Goal: Browse casually

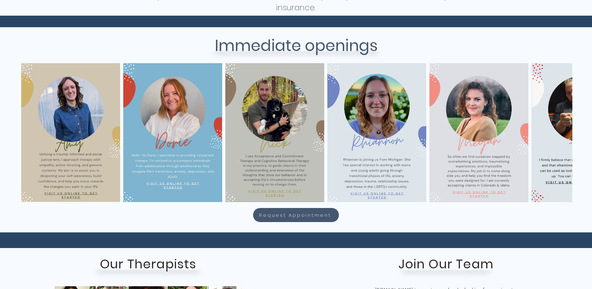
scroll to position [219, 0]
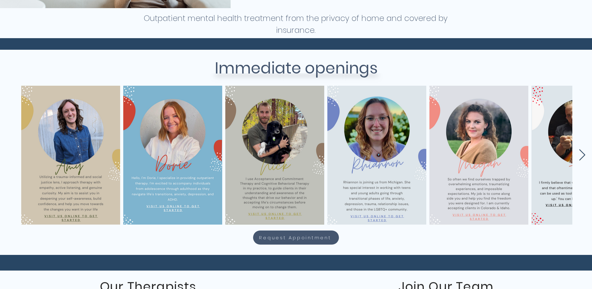
click at [585, 156] on icon "Next Item" at bounding box center [582, 155] width 7 height 12
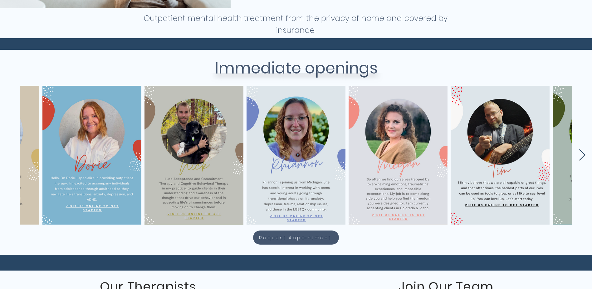
click at [585, 156] on icon "Next Item" at bounding box center [582, 155] width 7 height 12
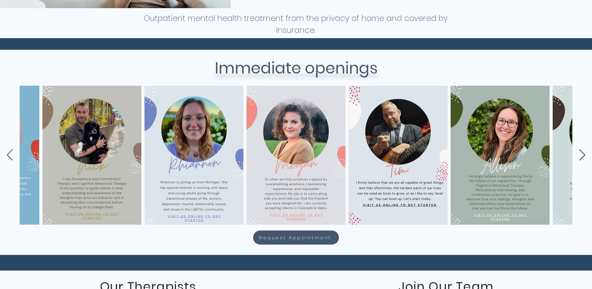
click at [585, 156] on icon "Next Item" at bounding box center [582, 155] width 7 height 12
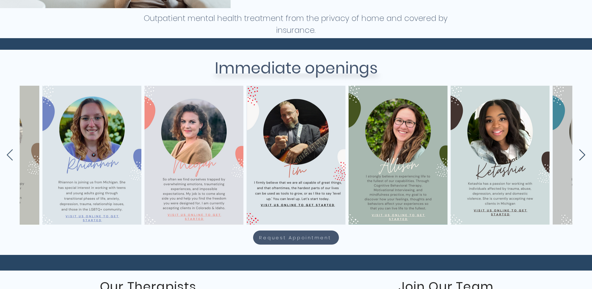
click at [585, 156] on icon "Next Item" at bounding box center [582, 155] width 7 height 12
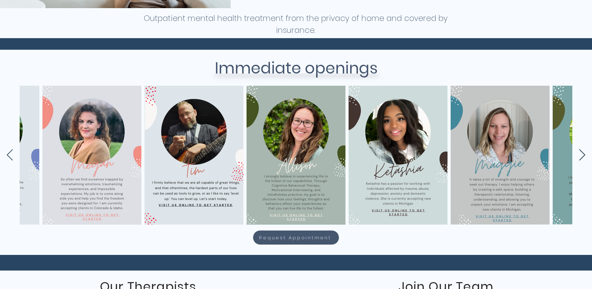
click at [585, 156] on icon "Next Item" at bounding box center [582, 155] width 7 height 12
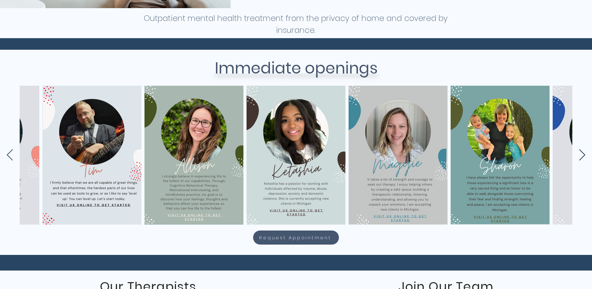
click at [585, 156] on icon "Next Item" at bounding box center [582, 155] width 7 height 12
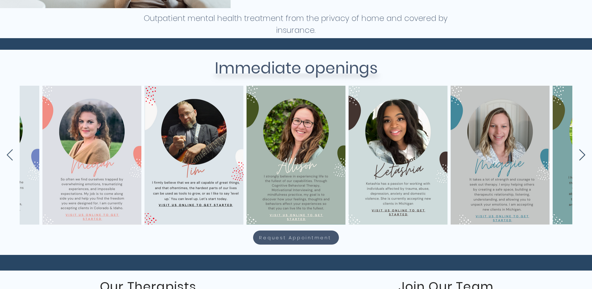
click at [585, 156] on icon "Next Item" at bounding box center [582, 155] width 7 height 12
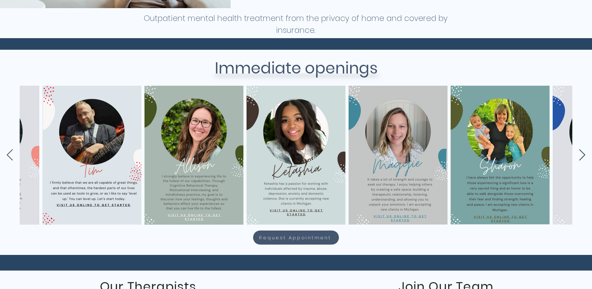
click at [585, 156] on icon "Next Item" at bounding box center [582, 155] width 7 height 12
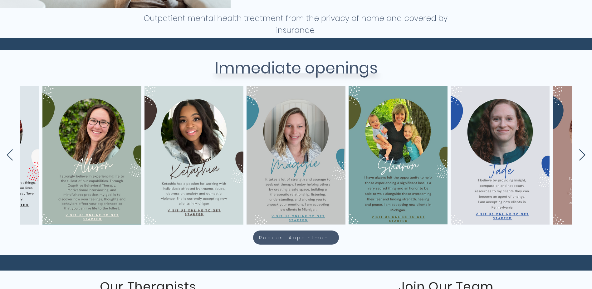
click at [585, 156] on icon "Next Item" at bounding box center [582, 155] width 7 height 12
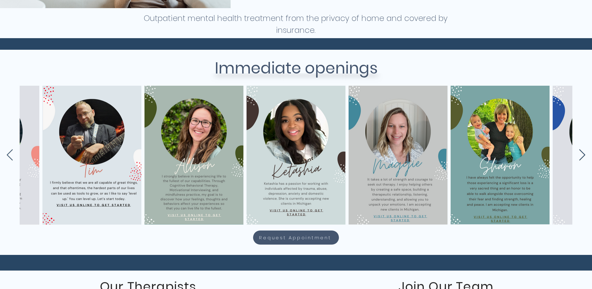
click at [585, 156] on icon "Next Item" at bounding box center [582, 155] width 7 height 12
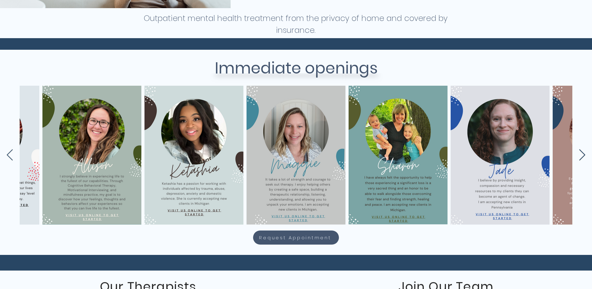
click at [585, 156] on icon "Next Item" at bounding box center [582, 155] width 7 height 12
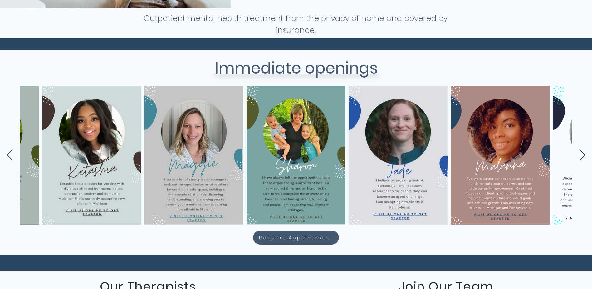
click at [585, 156] on icon "Next Item" at bounding box center [582, 155] width 7 height 12
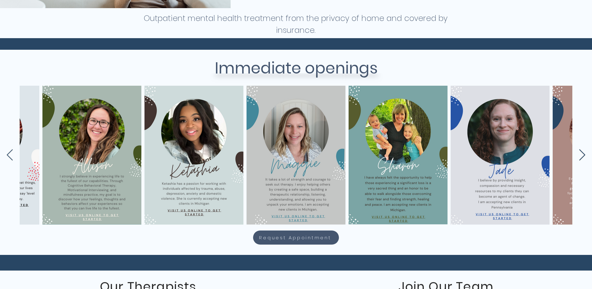
click at [585, 156] on icon "Next Item" at bounding box center [582, 155] width 7 height 12
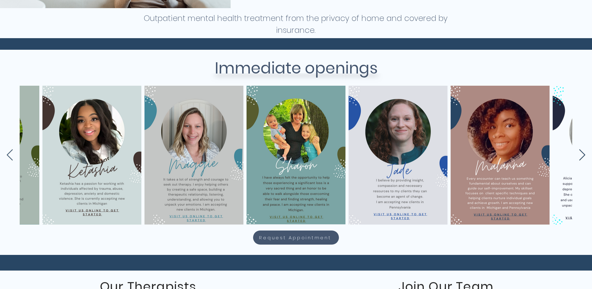
click at [585, 156] on icon "Next Item" at bounding box center [582, 155] width 7 height 12
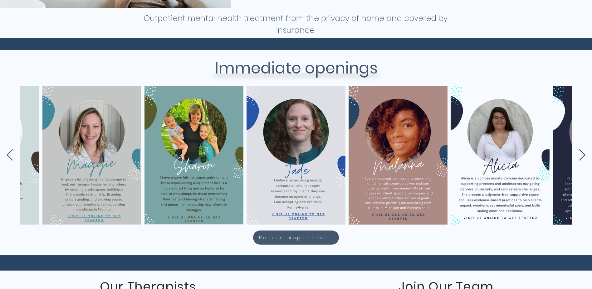
click at [585, 156] on icon "Next Item" at bounding box center [582, 155] width 7 height 12
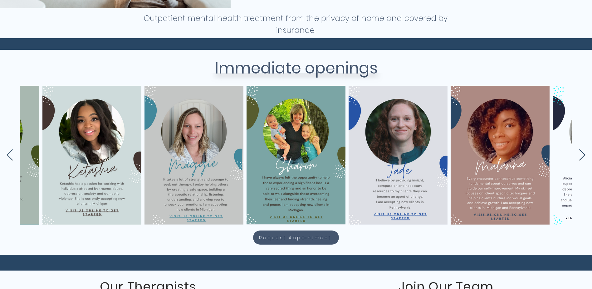
click at [585, 156] on icon "Next Item" at bounding box center [582, 155] width 7 height 12
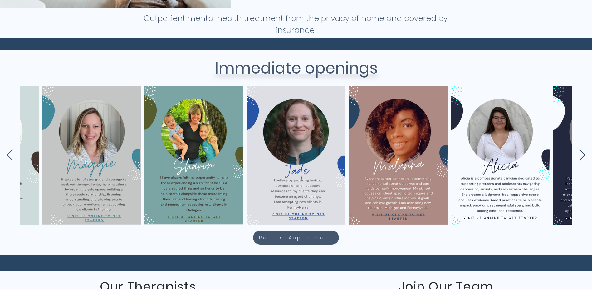
click at [585, 156] on icon "Next Item" at bounding box center [582, 155] width 7 height 12
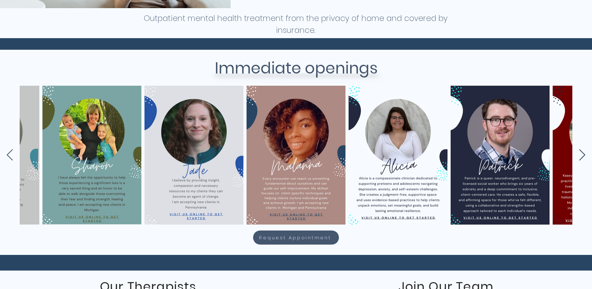
click at [585, 156] on icon "Next Item" at bounding box center [582, 155] width 7 height 12
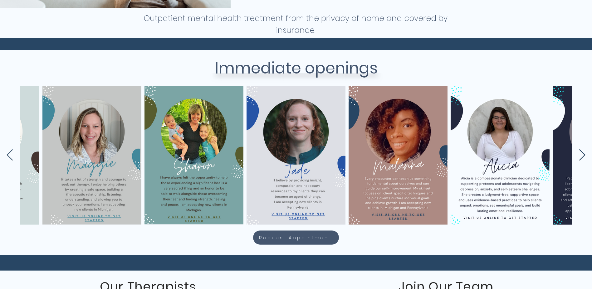
click at [585, 156] on icon "Next Item" at bounding box center [582, 155] width 7 height 12
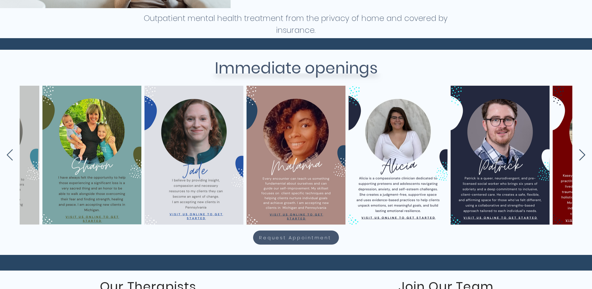
click at [585, 156] on icon "Next Item" at bounding box center [582, 155] width 7 height 12
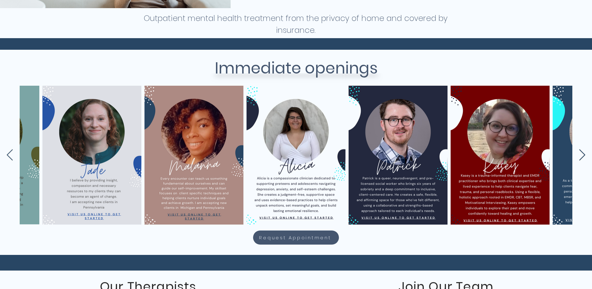
click at [585, 156] on icon "Next Item" at bounding box center [582, 155] width 7 height 12
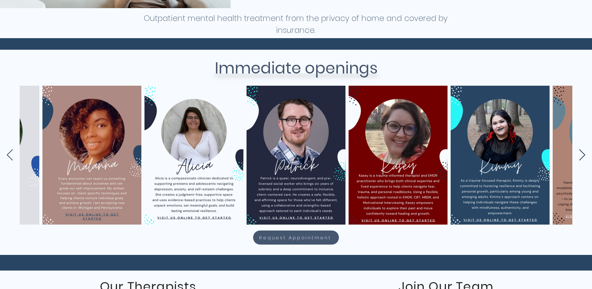
click at [585, 156] on icon "Next Item" at bounding box center [582, 155] width 7 height 12
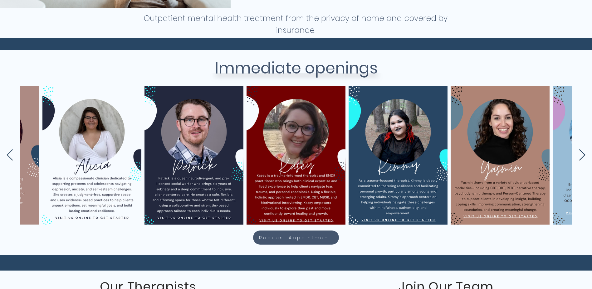
click at [585, 156] on icon "Next Item" at bounding box center [582, 155] width 7 height 12
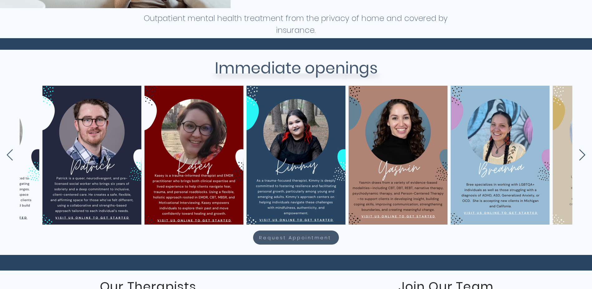
scroll to position [0, 1306]
click at [585, 156] on icon "Next Item" at bounding box center [582, 155] width 7 height 12
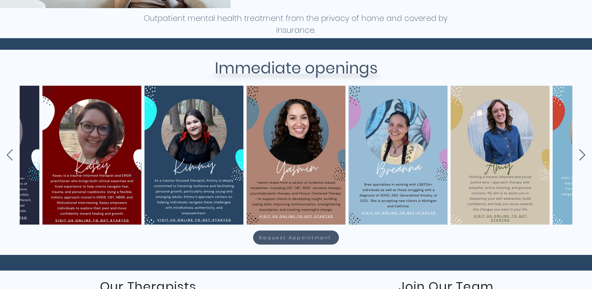
click at [585, 156] on icon "Next Item" at bounding box center [582, 155] width 7 height 12
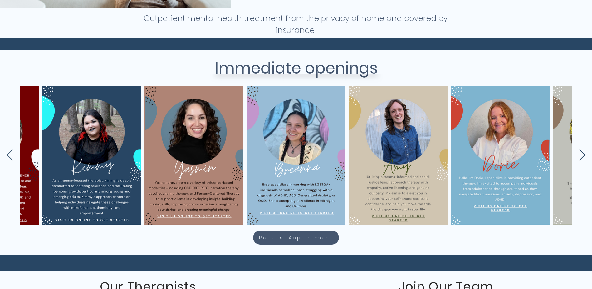
click at [585, 156] on icon "Next Item" at bounding box center [582, 155] width 7 height 12
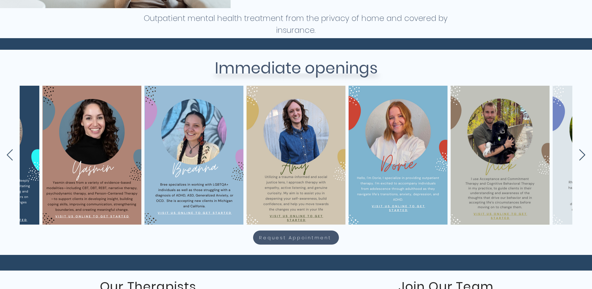
scroll to position [0, 1613]
click at [585, 156] on icon "Next Item" at bounding box center [582, 155] width 7 height 12
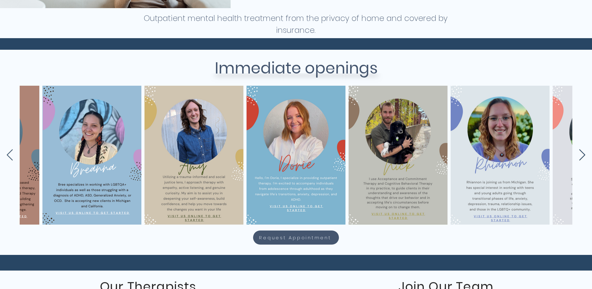
click at [585, 156] on icon "Next Item" at bounding box center [582, 155] width 7 height 12
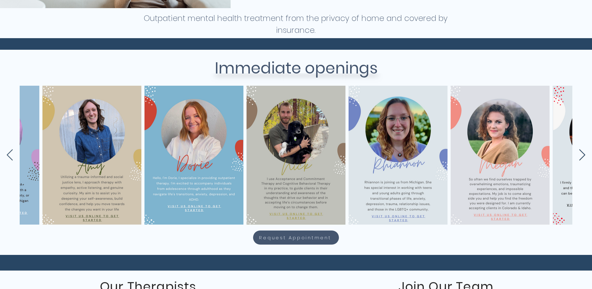
scroll to position [0, 1817]
click at [585, 156] on icon "Next Item" at bounding box center [582, 155] width 7 height 12
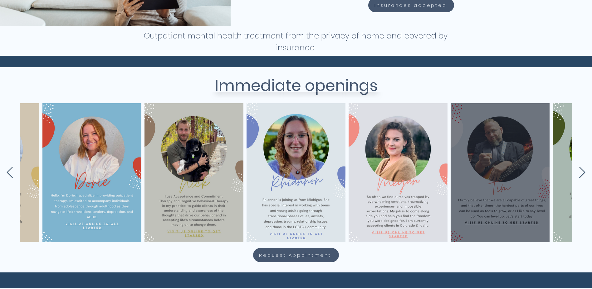
scroll to position [208, 0]
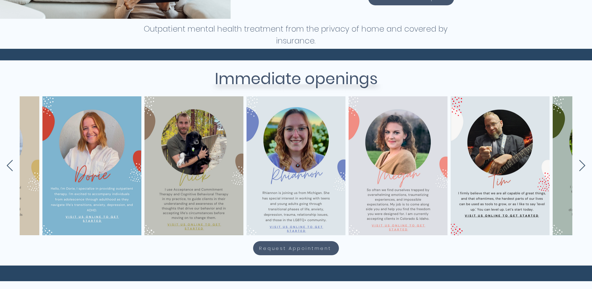
click at [579, 165] on div "main content" at bounding box center [294, 164] width 592 height 139
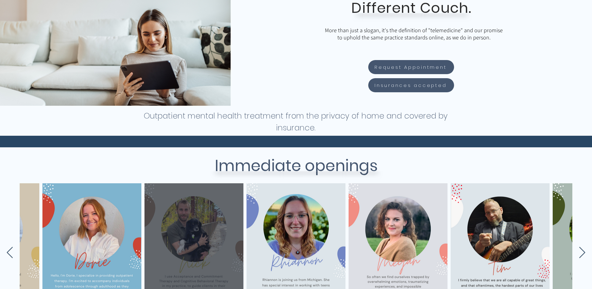
scroll to position [0, 0]
